Goal: Task Accomplishment & Management: Manage account settings

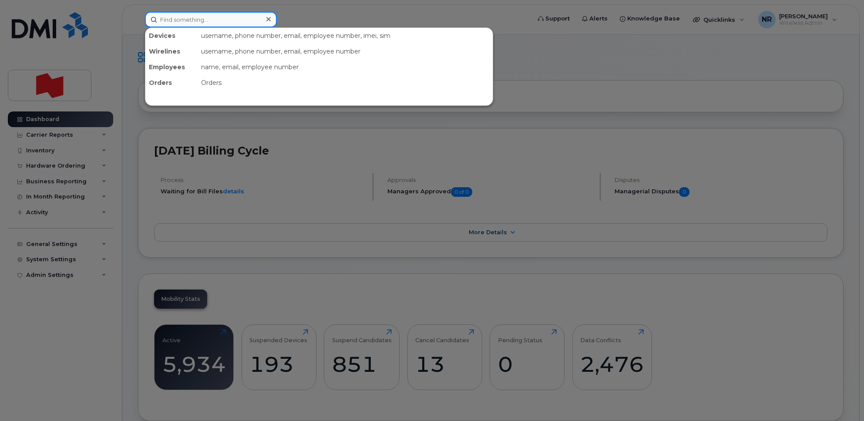
click at [206, 23] on input at bounding box center [211, 20] width 132 height 16
paste input "5142914095"
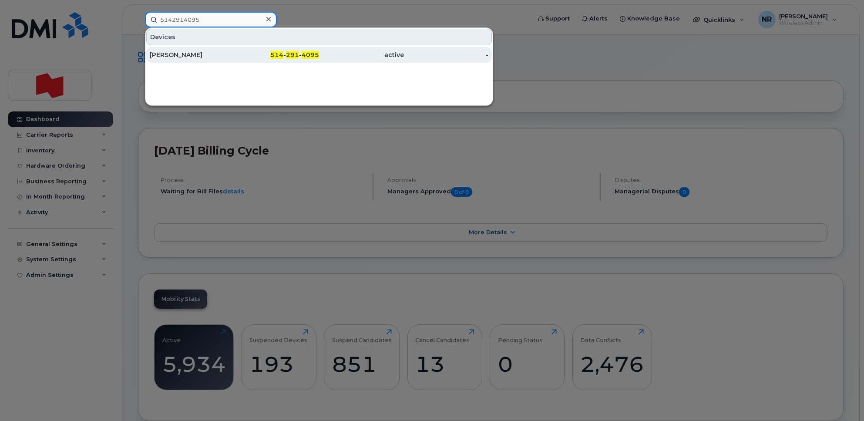
type input "5142914095"
click at [184, 51] on div "Kristina Mann Krzisnik" at bounding box center [192, 54] width 85 height 9
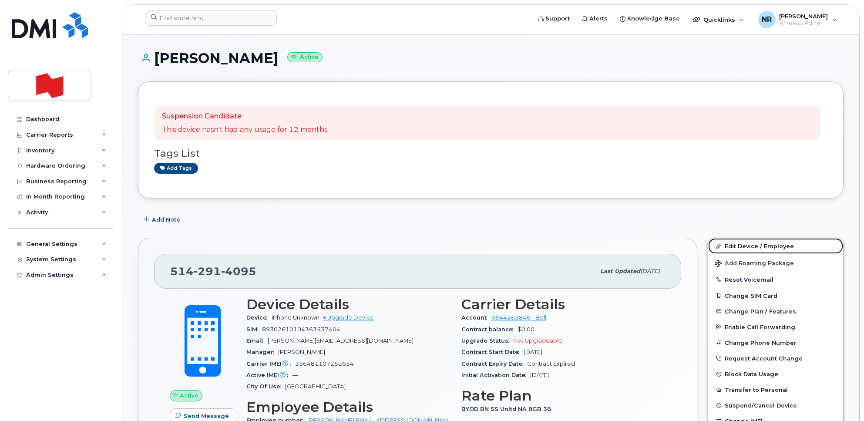
drag, startPoint x: 749, startPoint y: 245, endPoint x: 553, endPoint y: 250, distance: 196.3
click at [749, 245] on link "Edit Device / Employee" at bounding box center [775, 246] width 135 height 16
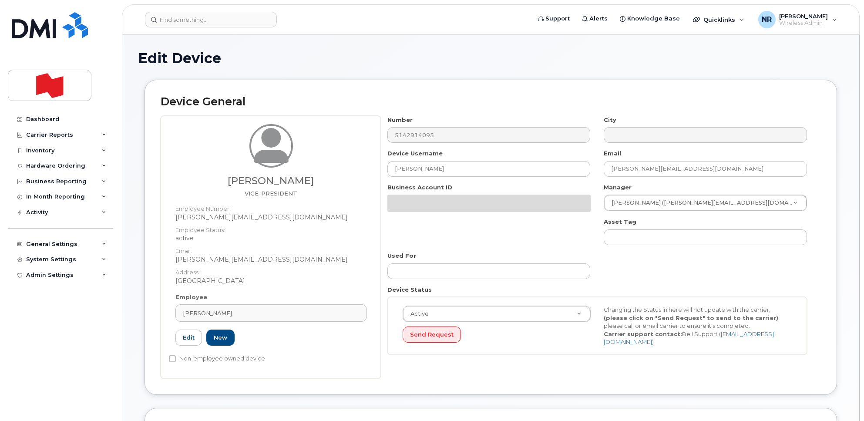
select select "22917073"
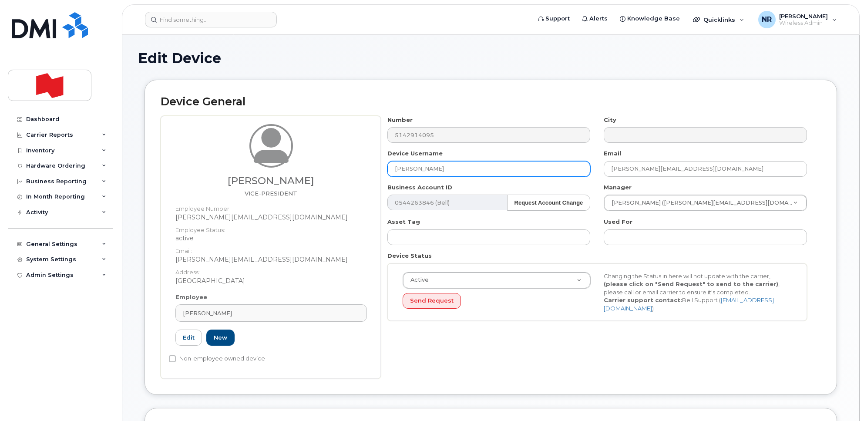
drag, startPoint x: 538, startPoint y: 174, endPoint x: 308, endPoint y: 179, distance: 230.2
click at [308, 179] on div "Kristina Mann-Krzisnik VICE-PRESIDENT Employee Number: kristina.mannkrzisnik@bn…" at bounding box center [491, 247] width 660 height 263
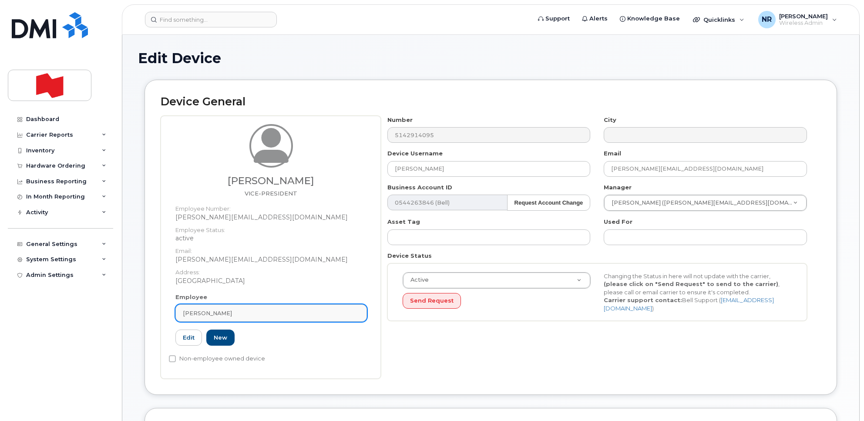
click at [359, 311] on div "Kristina Mann-Krzisnik" at bounding box center [271, 313] width 177 height 8
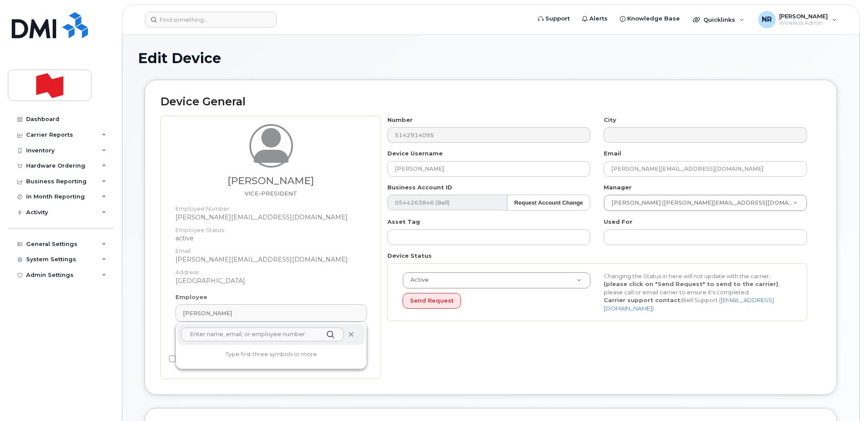
click at [351, 336] on icon at bounding box center [351, 335] width 6 height 6
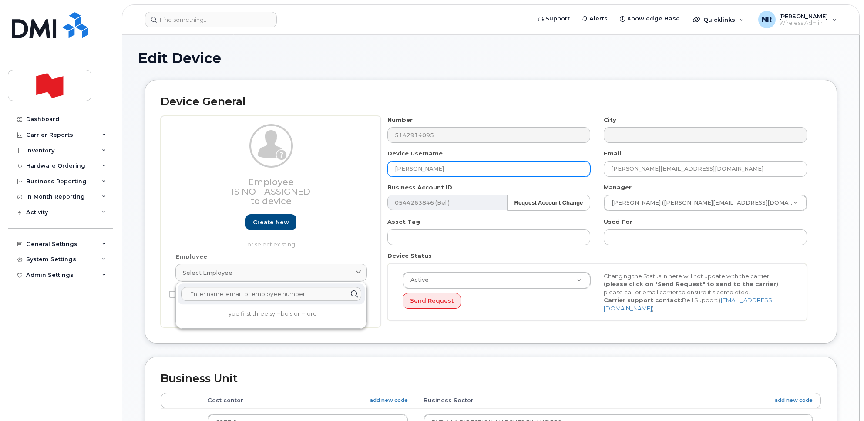
drag, startPoint x: 498, startPoint y: 167, endPoint x: 362, endPoint y: 168, distance: 136.2
click at [362, 168] on div "Employee Is not assigned to device Create new or select existing Employee Selec…" at bounding box center [491, 222] width 660 height 212
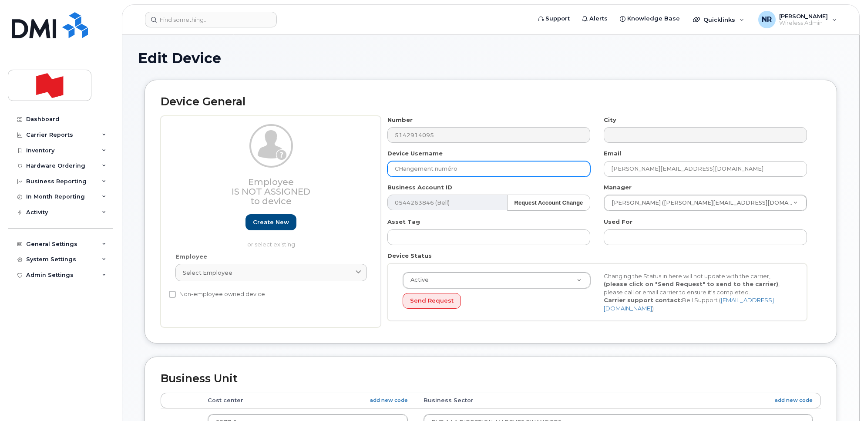
click at [405, 167] on input "CHangement numéro" at bounding box center [488, 169] width 203 height 16
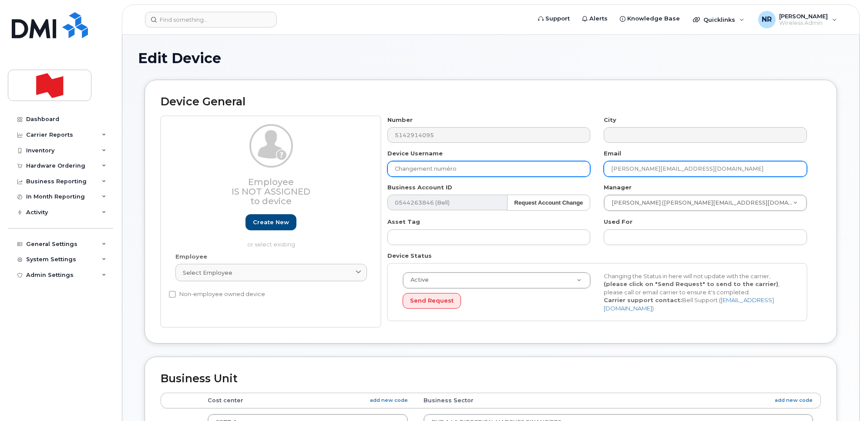
type input "Changement numéro"
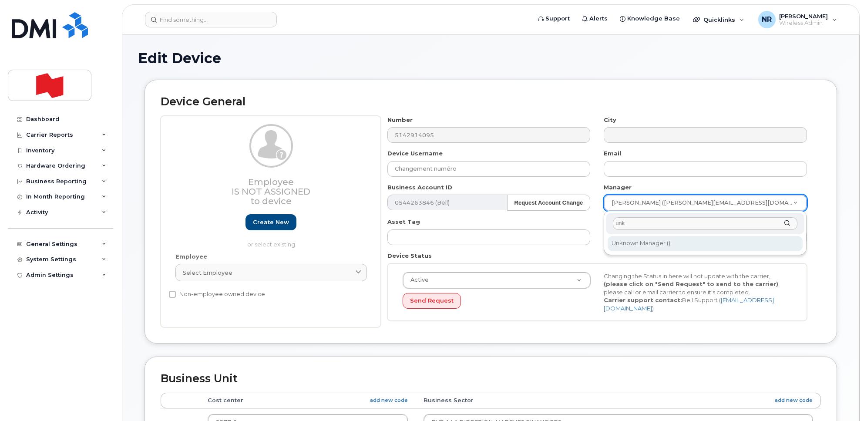
type input "unk"
type input "1908917"
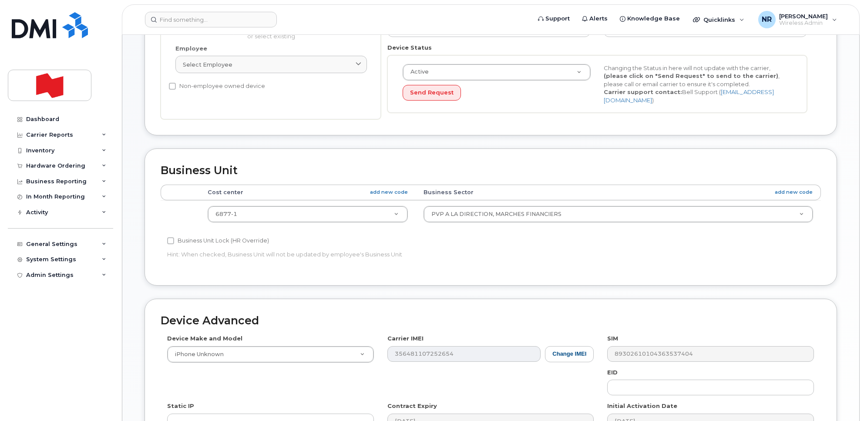
scroll to position [218, 0]
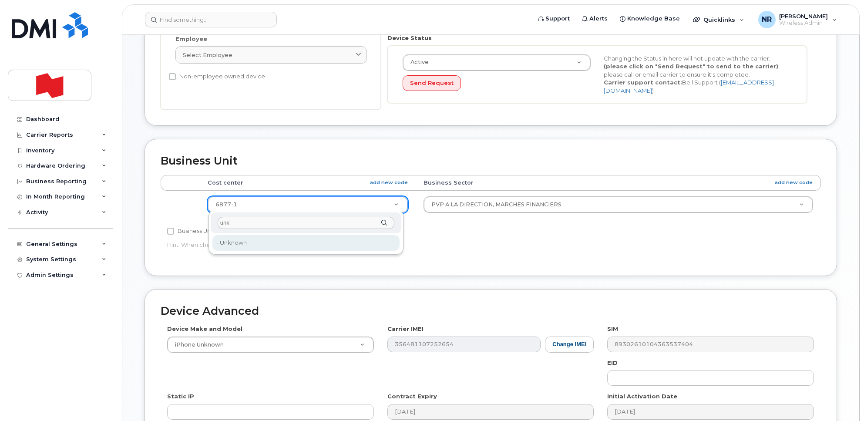
type input "unk"
type input "22916205"
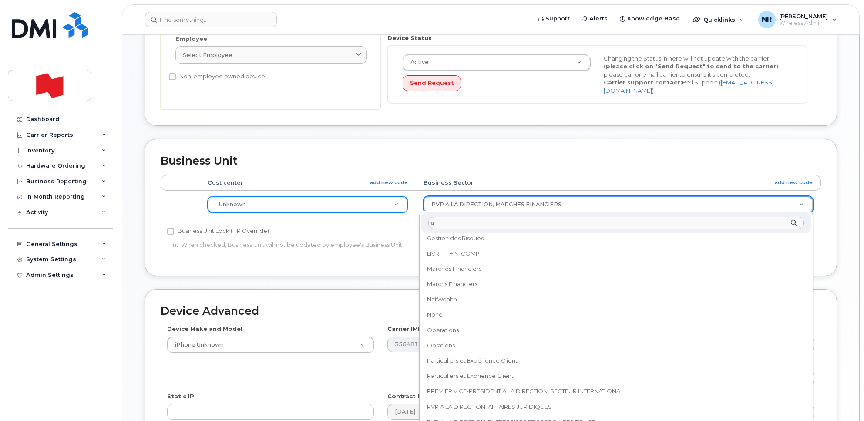
scroll to position [0, 0]
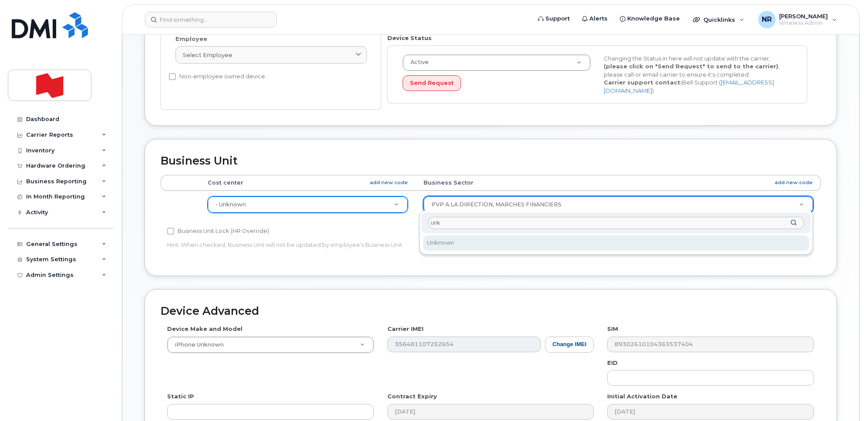
type input "unk"
select select "22916206"
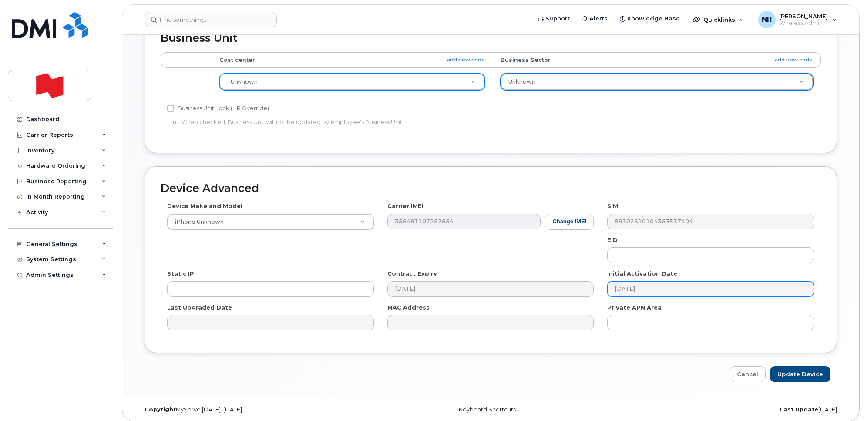
scroll to position [344, 0]
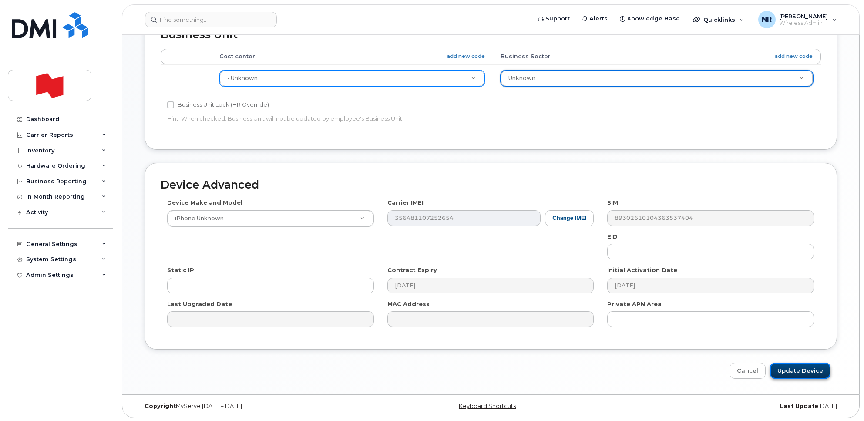
click at [790, 369] on input "Update Device" at bounding box center [800, 370] width 60 height 16
type input "Saving..."
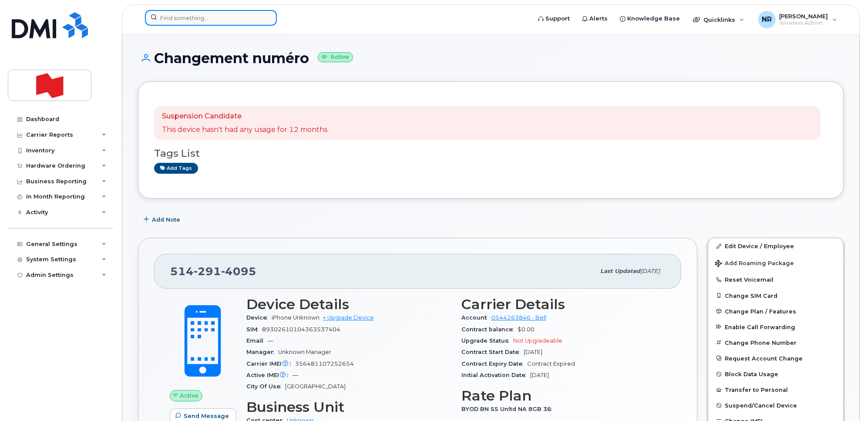
click at [227, 20] on input at bounding box center [211, 18] width 132 height 16
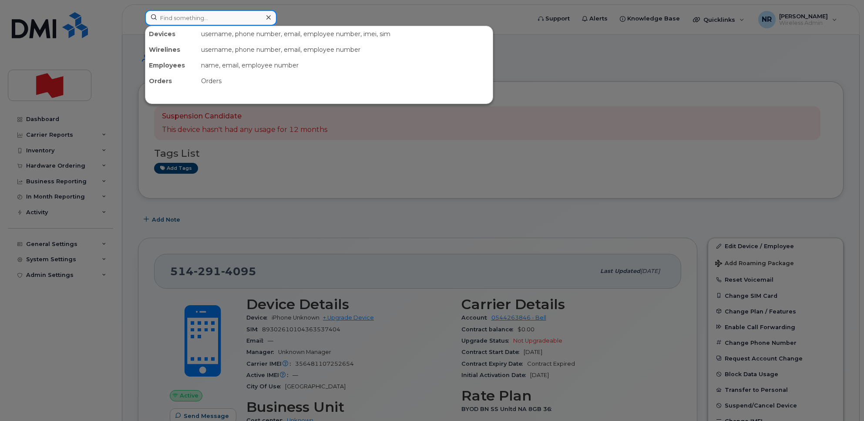
paste input "5142916743"
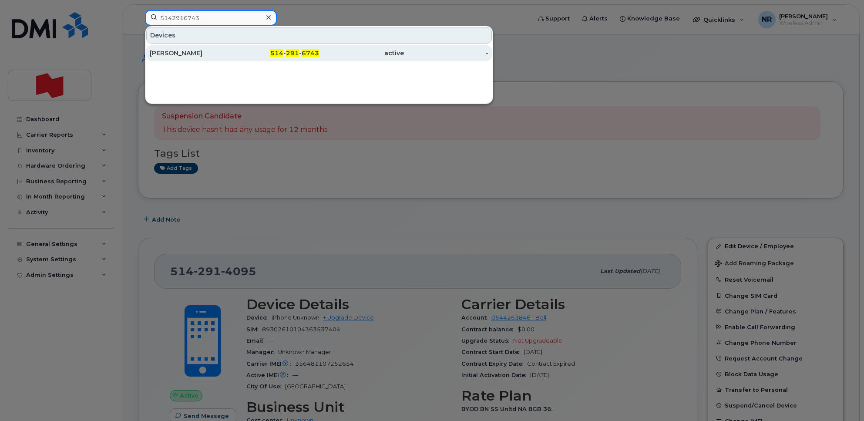
type input "5142916743"
click at [201, 57] on div "Maxime Dessureault" at bounding box center [192, 53] width 85 height 9
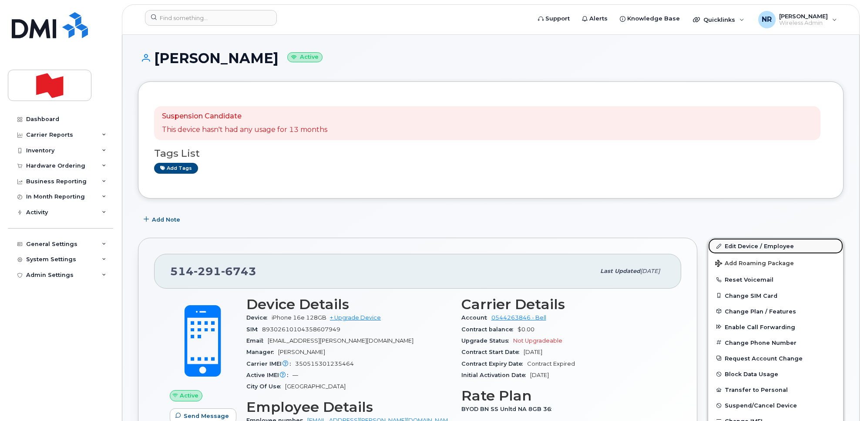
click at [755, 247] on link "Edit Device / Employee" at bounding box center [775, 246] width 135 height 16
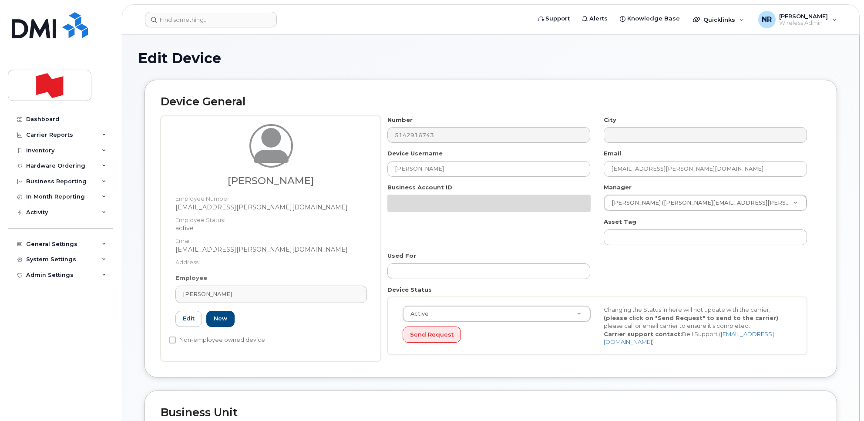
select select "22917076"
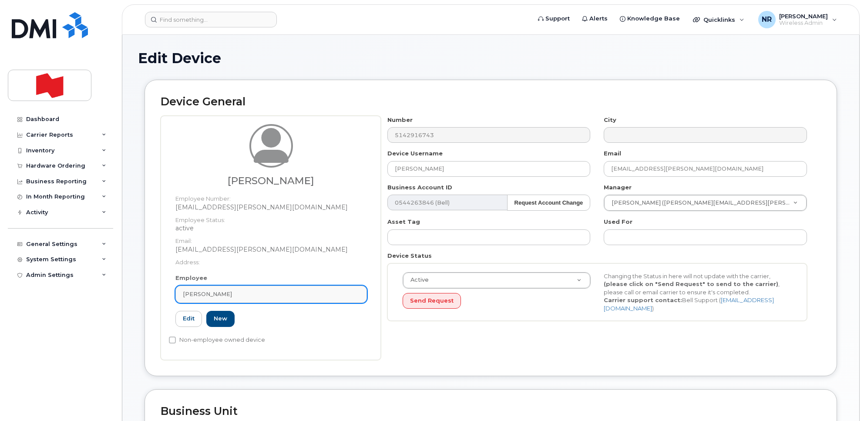
click at [360, 302] on link "Maxime Dessureault" at bounding box center [270, 293] width 191 height 17
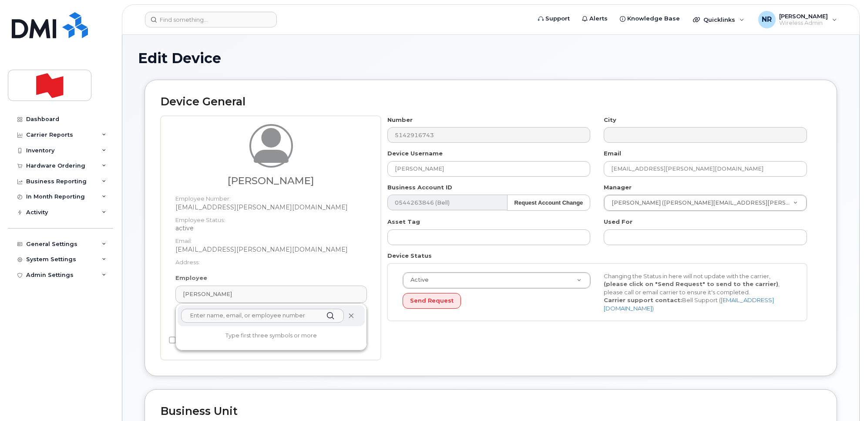
click at [351, 314] on icon at bounding box center [351, 316] width 6 height 6
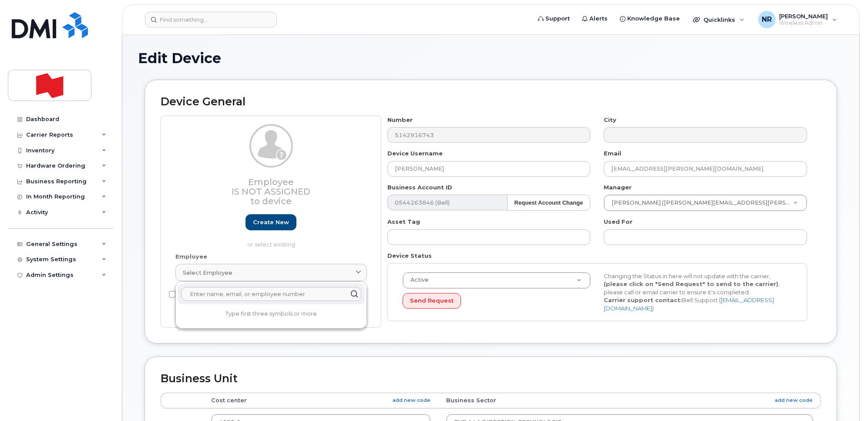
click at [357, 205] on h3 "Employee Is not assigned to device" at bounding box center [270, 191] width 191 height 29
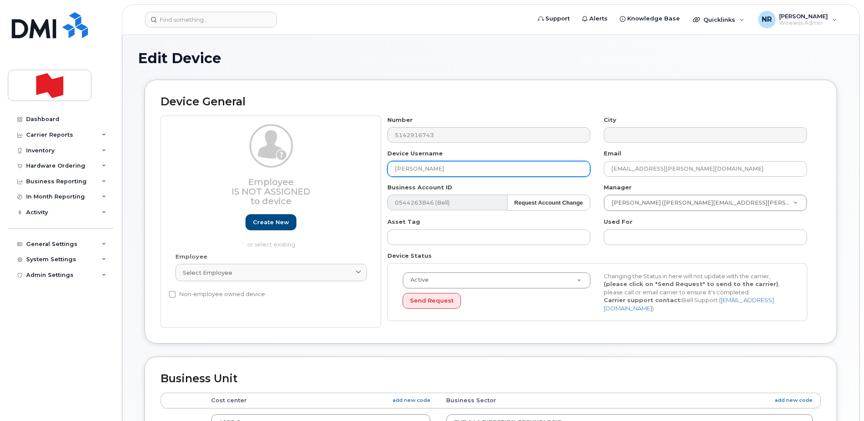
click at [565, 162] on input "Maxime Dessureault" at bounding box center [488, 169] width 203 height 16
drag, startPoint x: 362, startPoint y: 171, endPoint x: 353, endPoint y: 172, distance: 8.8
click at [353, 171] on div "Employee Is not assigned to device Create new or select existing Employee Selec…" at bounding box center [491, 222] width 660 height 212
type input "Changement numéro"
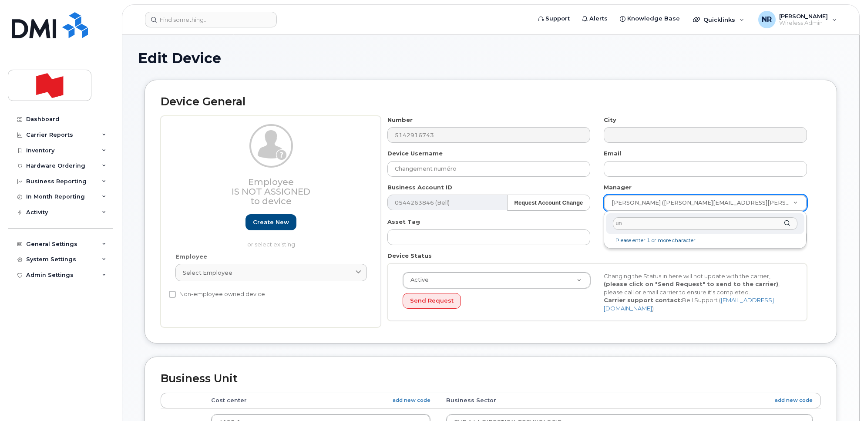
type input "unk"
type input "1908917"
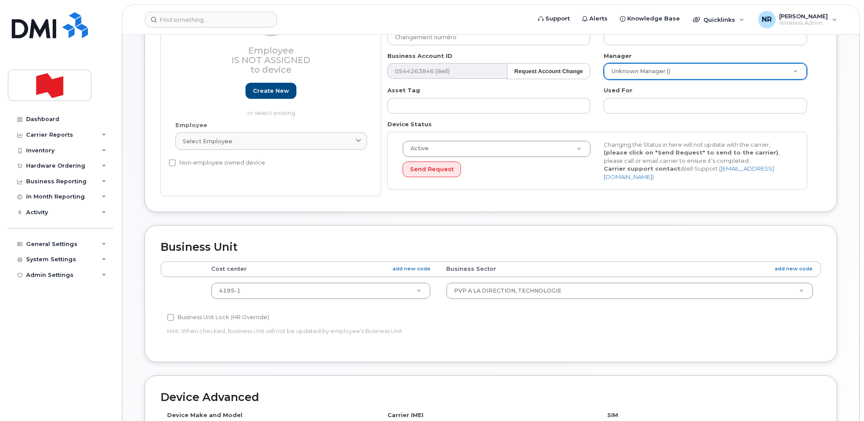
scroll to position [163, 0]
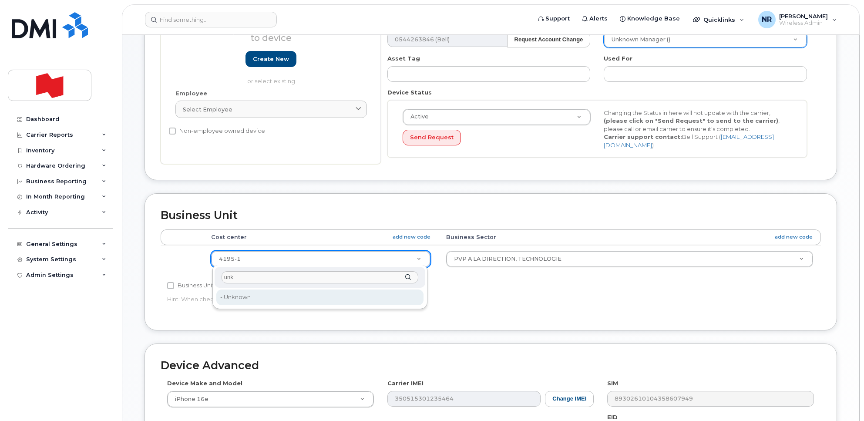
type input "unk"
type input "22916205"
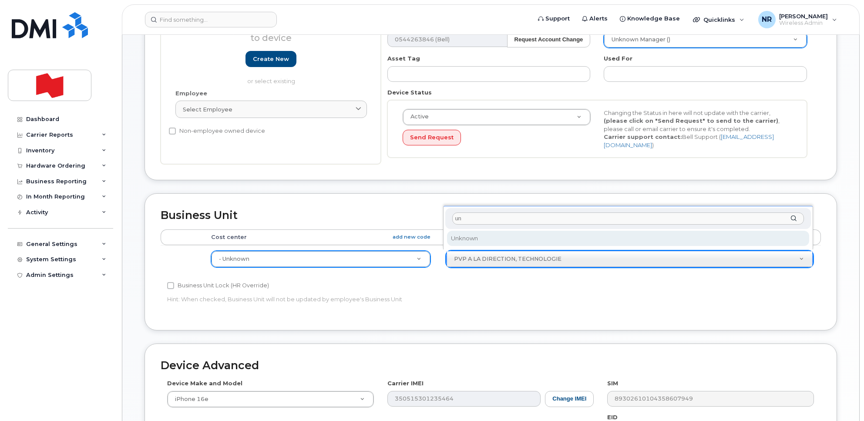
scroll to position [0, 0]
type input "unk"
select select "22916206"
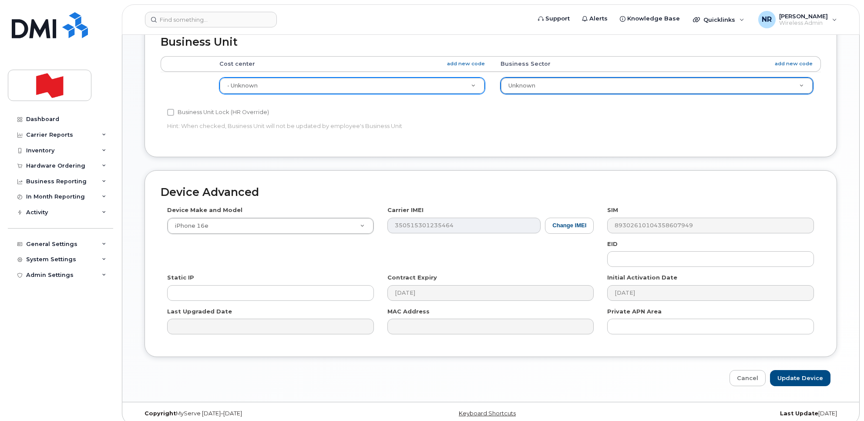
scroll to position [344, 0]
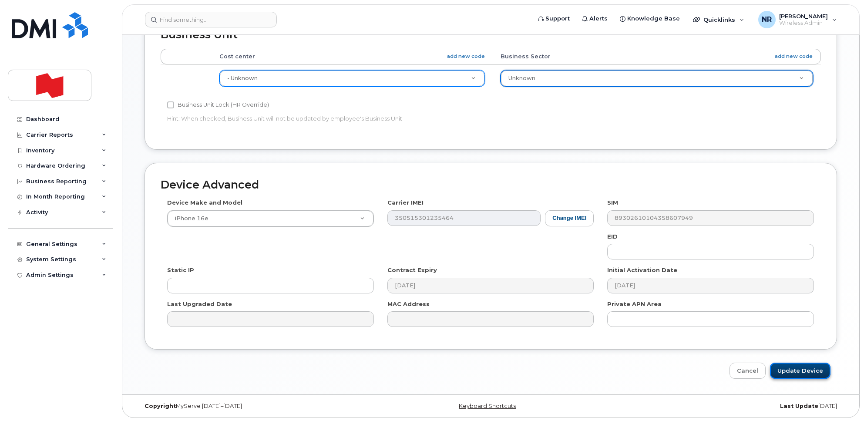
click at [787, 367] on input "Update Device" at bounding box center [800, 370] width 60 height 16
type input "Saving..."
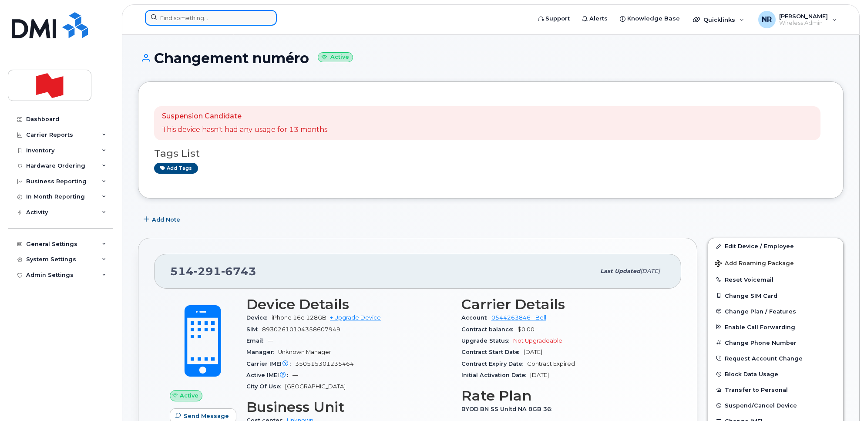
click at [209, 13] on input at bounding box center [211, 18] width 132 height 16
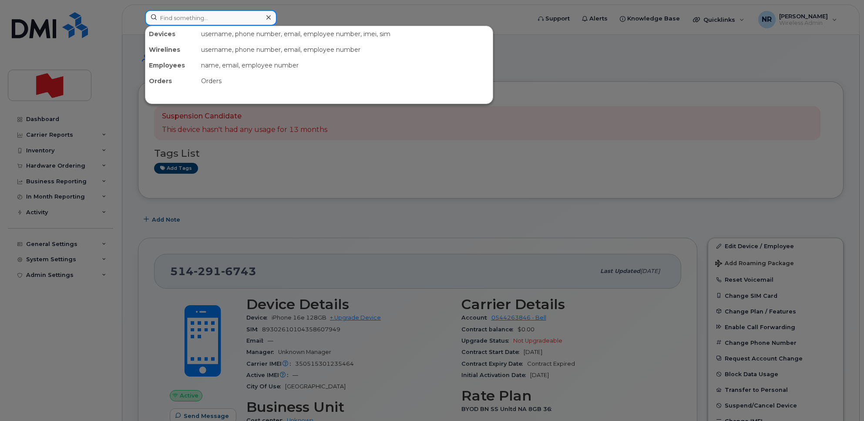
paste input "438-864-6555"
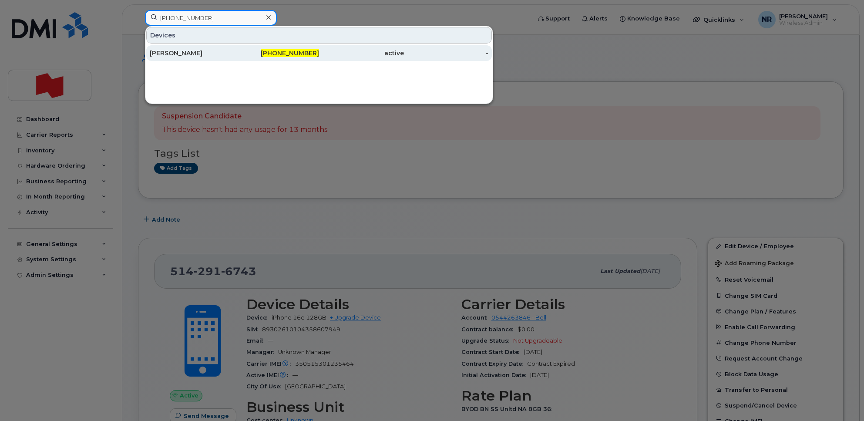
type input "438-864-6555"
drag, startPoint x: 177, startPoint y: 50, endPoint x: 339, endPoint y: 48, distance: 161.4
click at [177, 50] on div "Dominic L'abbe" at bounding box center [192, 53] width 85 height 9
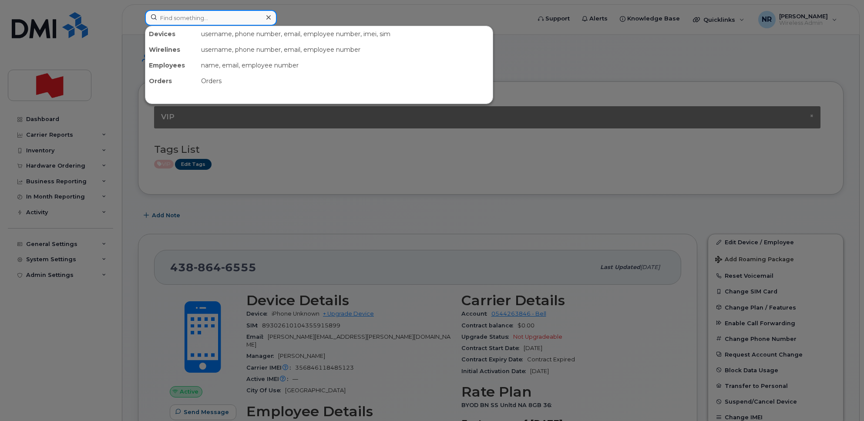
click at [190, 16] on input at bounding box center [211, 18] width 132 height 16
paste input "647-218-7110"
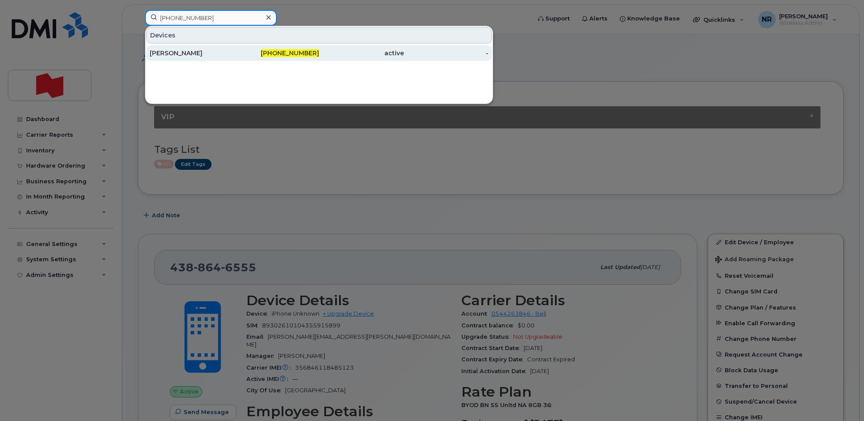
type input "647-218-7110"
click at [148, 53] on link "René Lacroix 647-218-7110 active -" at bounding box center [318, 53] width 345 height 16
click at [161, 59] on div "René Lacroix" at bounding box center [192, 53] width 85 height 16
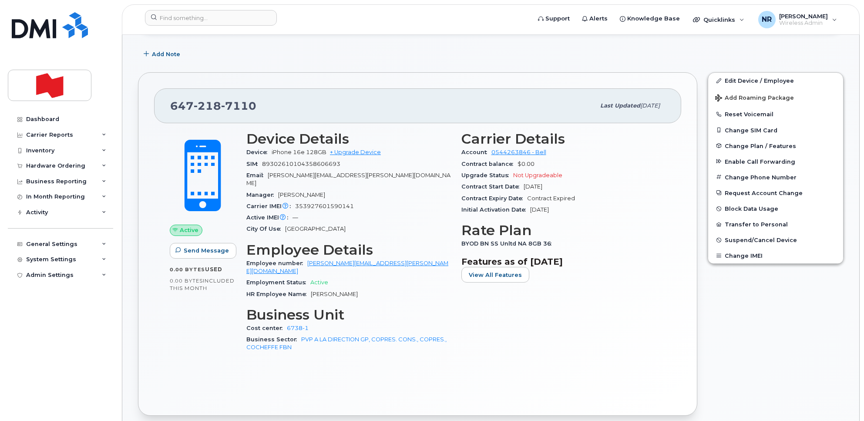
scroll to position [163, 0]
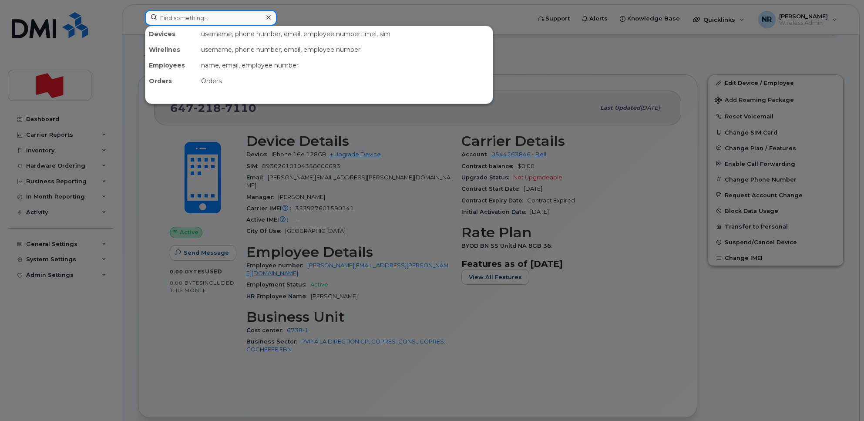
click at [204, 18] on input at bounding box center [211, 18] width 132 height 16
paste input "5142990746"
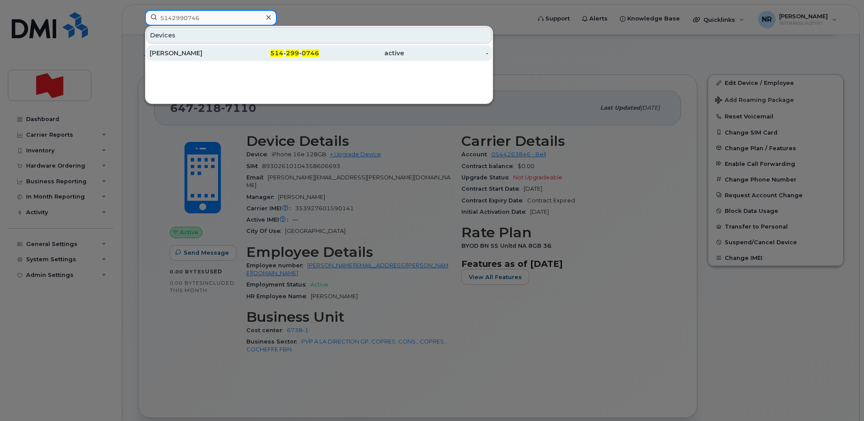
type input "5142990746"
drag, startPoint x: 173, startPoint y: 55, endPoint x: 197, endPoint y: 55, distance: 23.9
click at [173, 55] on div "[PERSON_NAME]" at bounding box center [192, 53] width 85 height 9
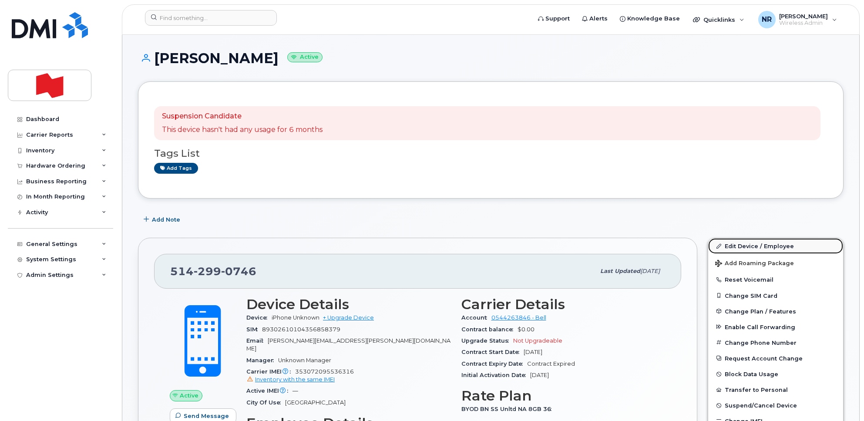
click at [738, 246] on link "Edit Device / Employee" at bounding box center [775, 246] width 135 height 16
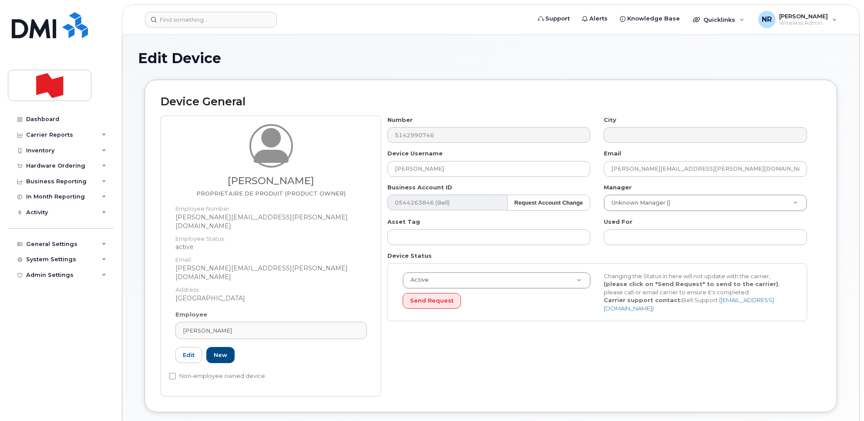
select select "22917078"
click at [357, 326] on div "NATHALIE RICHARD" at bounding box center [271, 330] width 177 height 8
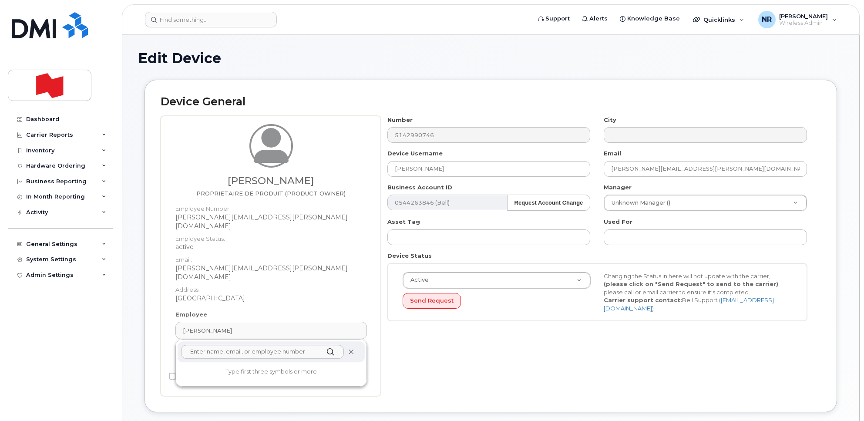
click at [348, 349] on icon at bounding box center [351, 352] width 6 height 6
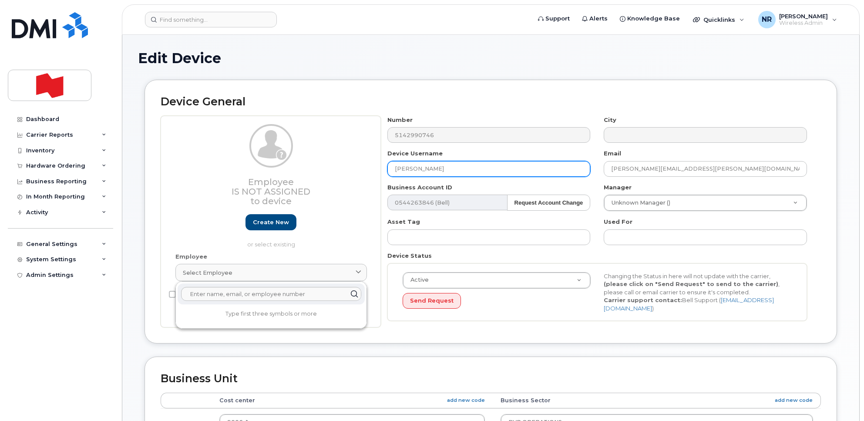
drag, startPoint x: 457, startPoint y: 169, endPoint x: 312, endPoint y: 168, distance: 144.9
click at [312, 168] on div "Employee Is not assigned to device Create new or select existing Employee Selec…" at bounding box center [491, 222] width 660 height 212
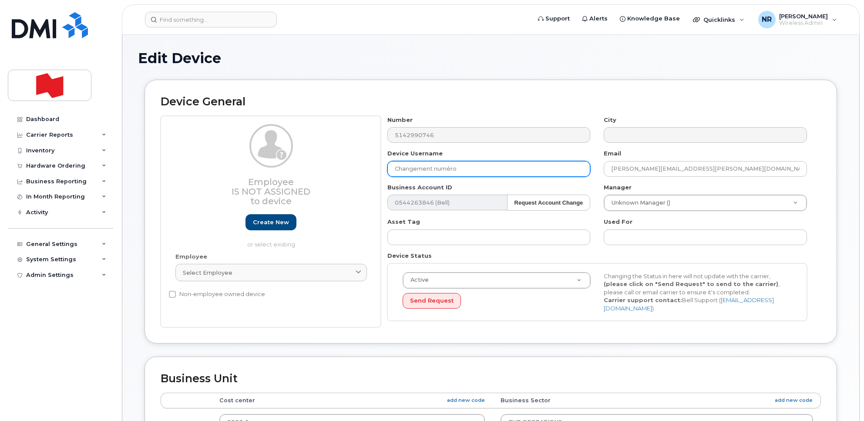
type input "Changement numéro"
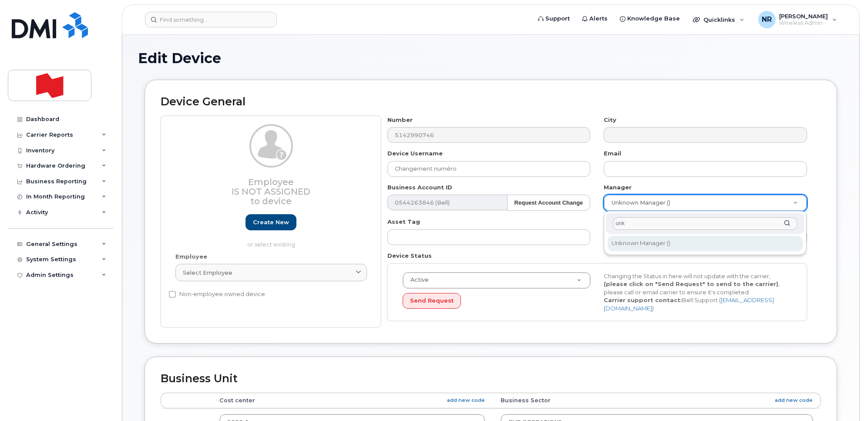
type input "unk"
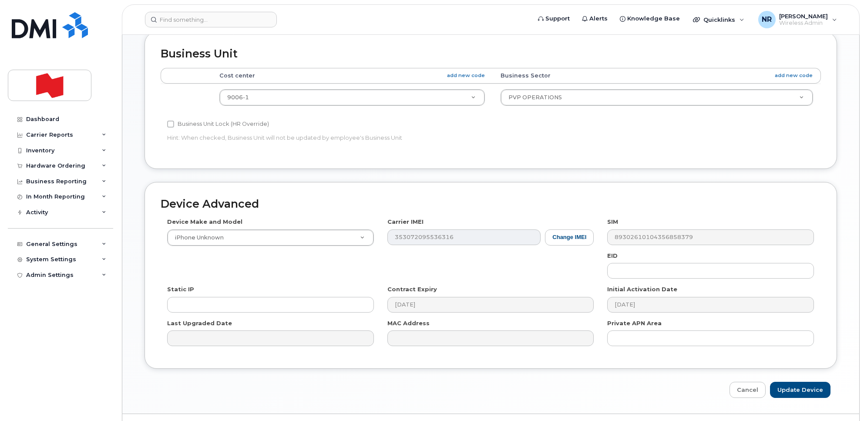
scroll to position [344, 0]
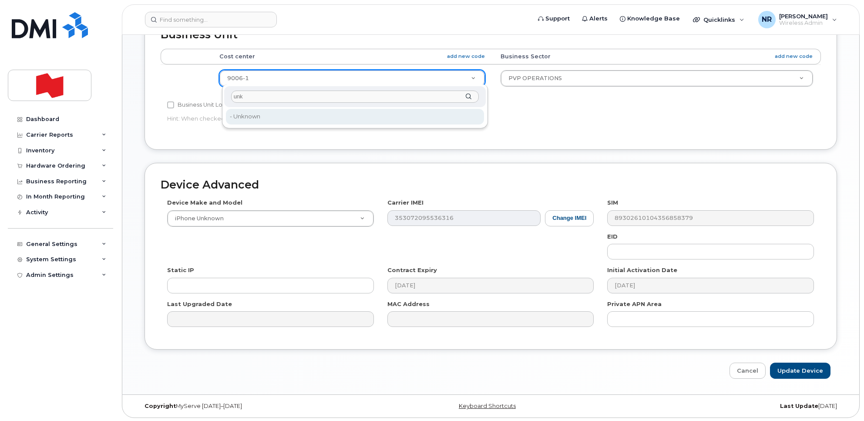
type input "unk"
type input "22916205"
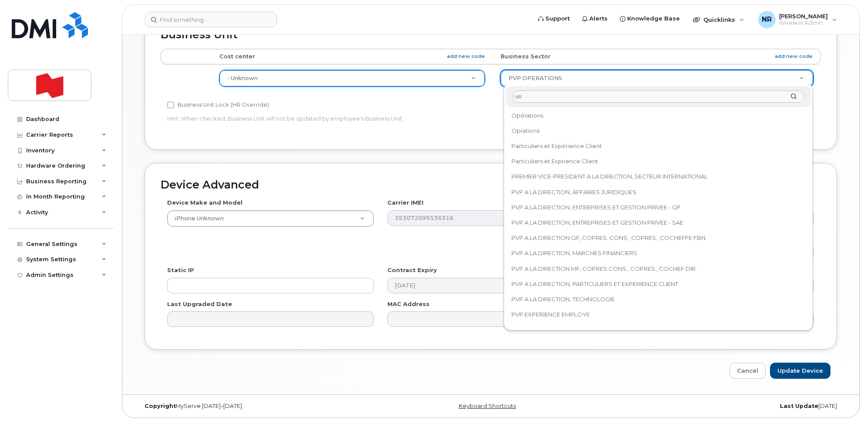
scroll to position [0, 0]
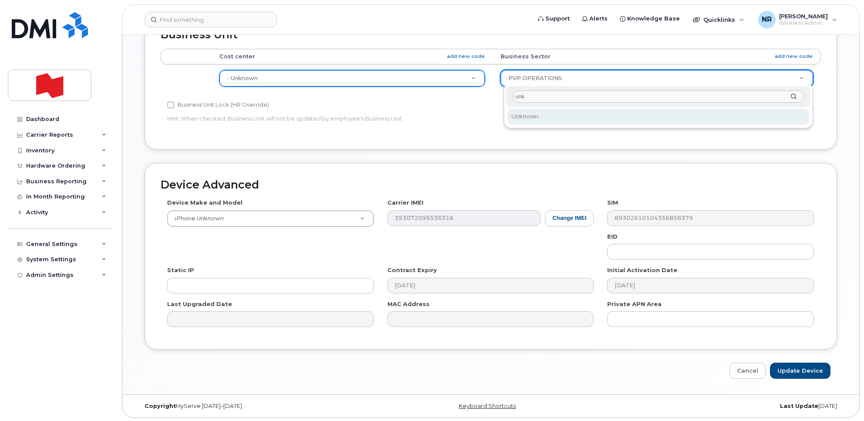
type input "unk"
select select "22916206"
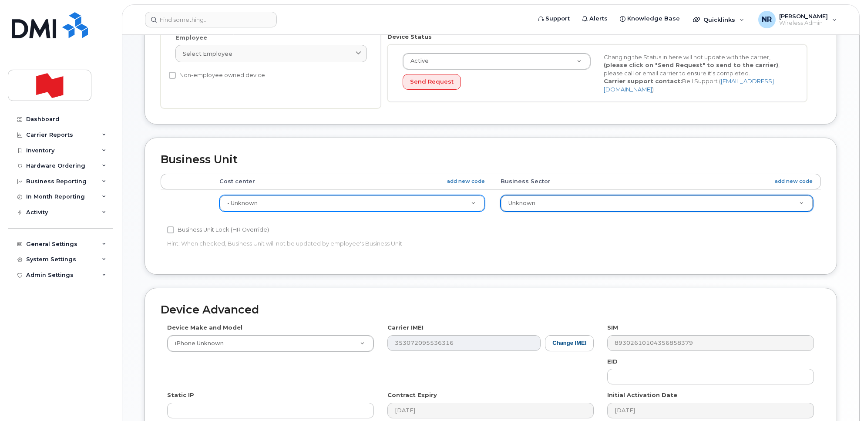
scroll to position [344, 0]
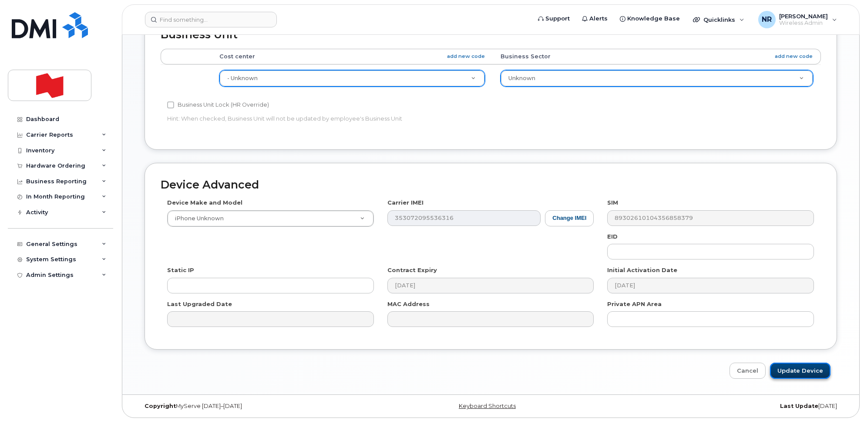
click at [794, 365] on input "Update Device" at bounding box center [800, 370] width 60 height 16
type input "Saving..."
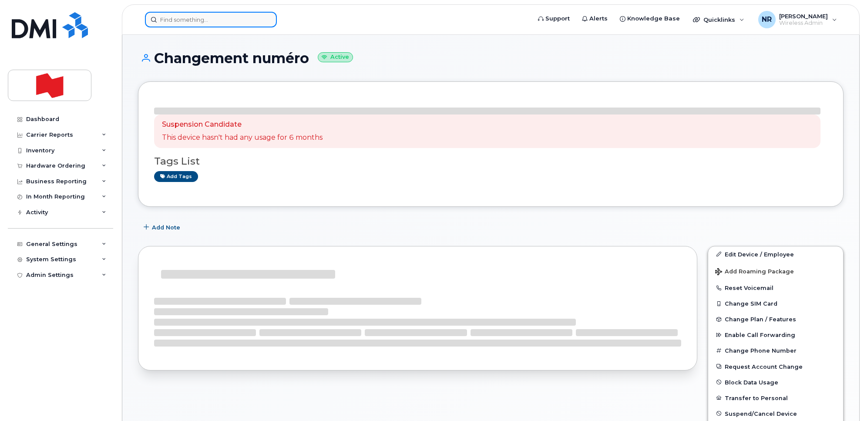
click at [191, 22] on input at bounding box center [211, 20] width 132 height 16
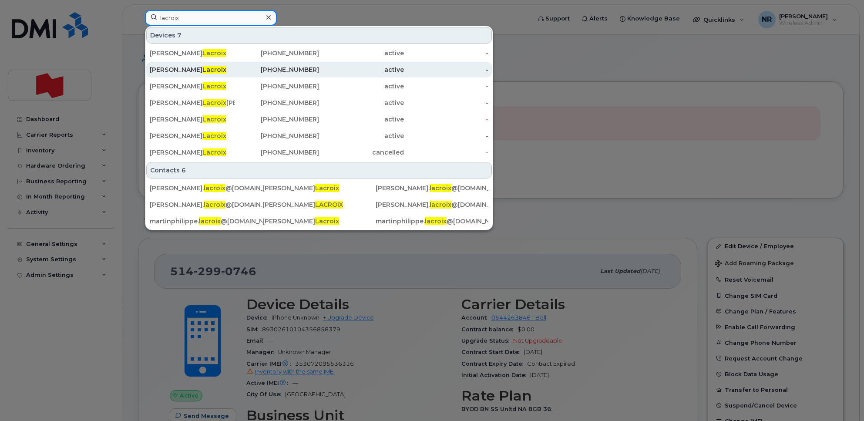
type input "lacroix"
click at [202, 68] on span "Lacroix" at bounding box center [214, 70] width 24 height 8
